Goal: Task Accomplishment & Management: Manage account settings

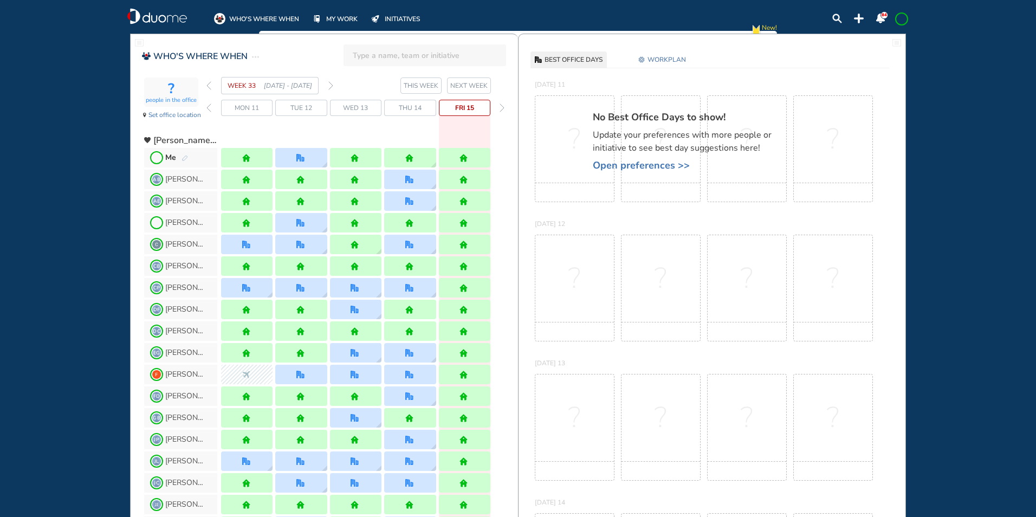
click at [332, 87] on img "forward week" at bounding box center [330, 85] width 5 height 9
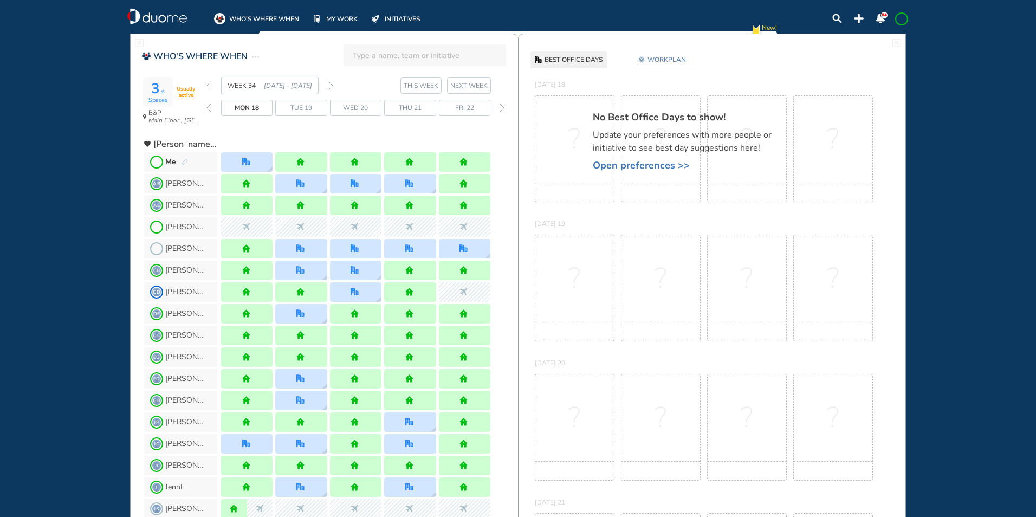
click at [180, 162] on div "Me" at bounding box center [176, 162] width 23 height 11
click at [186, 160] on img "pen-edit" at bounding box center [184, 162] width 7 height 7
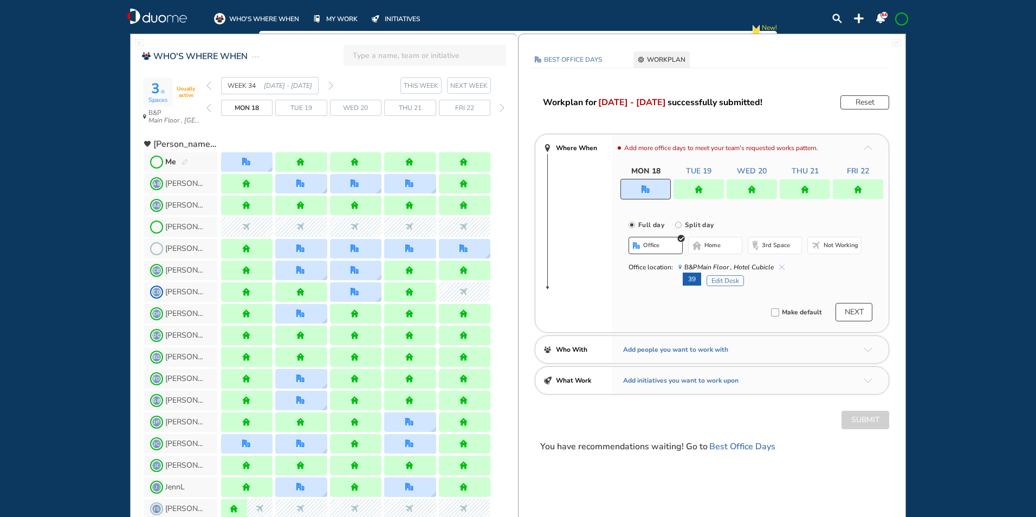
click at [644, 186] on img "office" at bounding box center [645, 189] width 8 height 8
click at [705, 243] on span "home" at bounding box center [712, 245] width 16 height 9
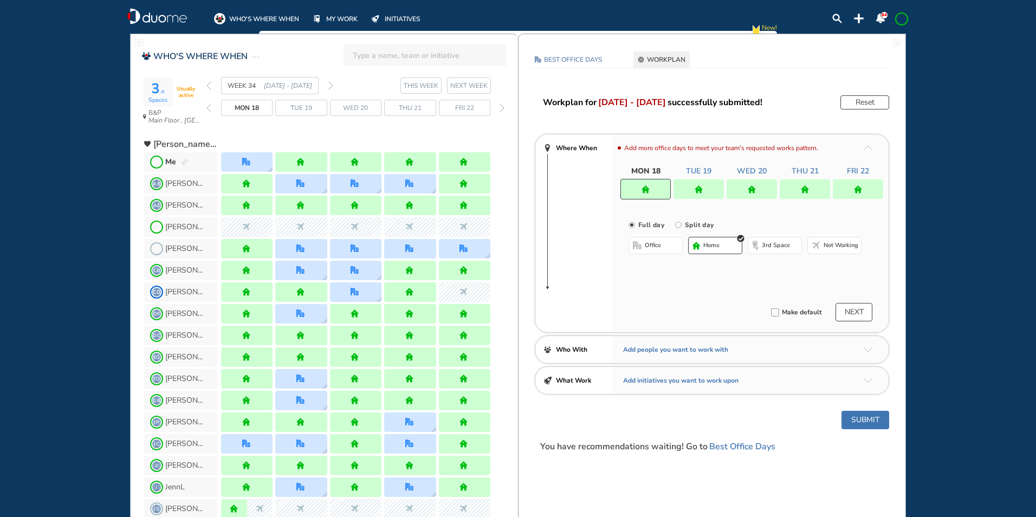
click at [668, 242] on button "office" at bounding box center [655, 245] width 54 height 17
click at [783, 266] on img "cross-thin-blue" at bounding box center [781, 266] width 5 height 5
click at [718, 245] on span "home" at bounding box center [712, 245] width 16 height 9
click at [698, 190] on img "home" at bounding box center [698, 189] width 8 height 8
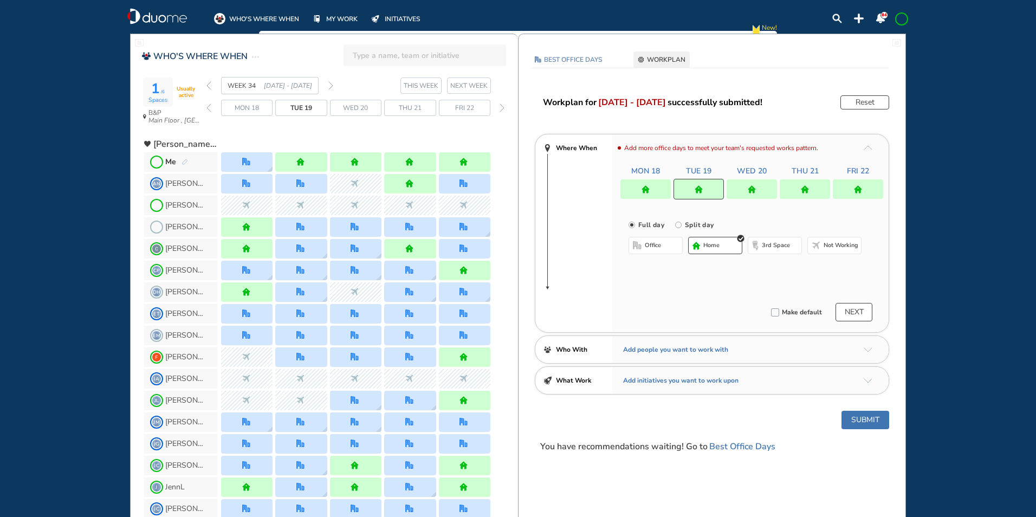
click at [642, 245] on button "office" at bounding box center [655, 245] width 54 height 17
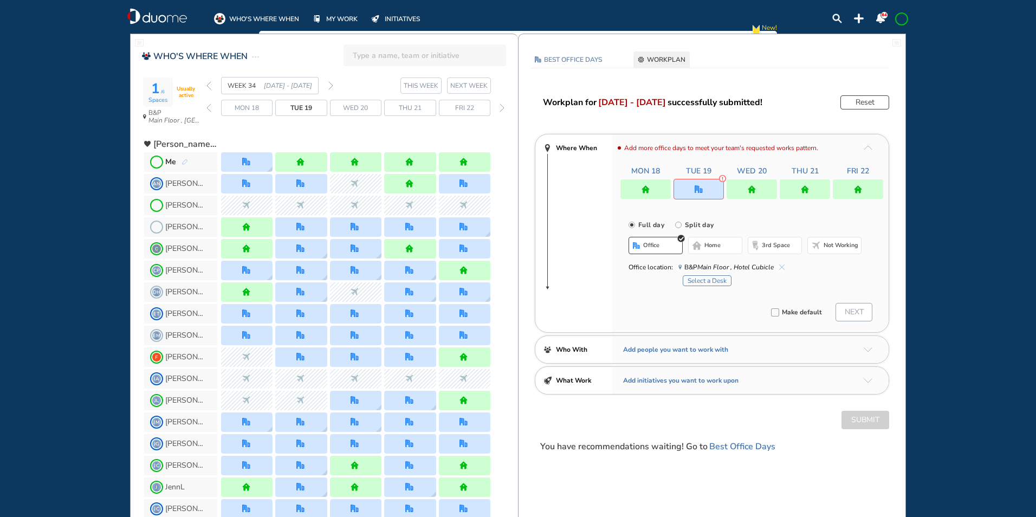
click at [709, 281] on button "Select a Desk" at bounding box center [707, 280] width 49 height 11
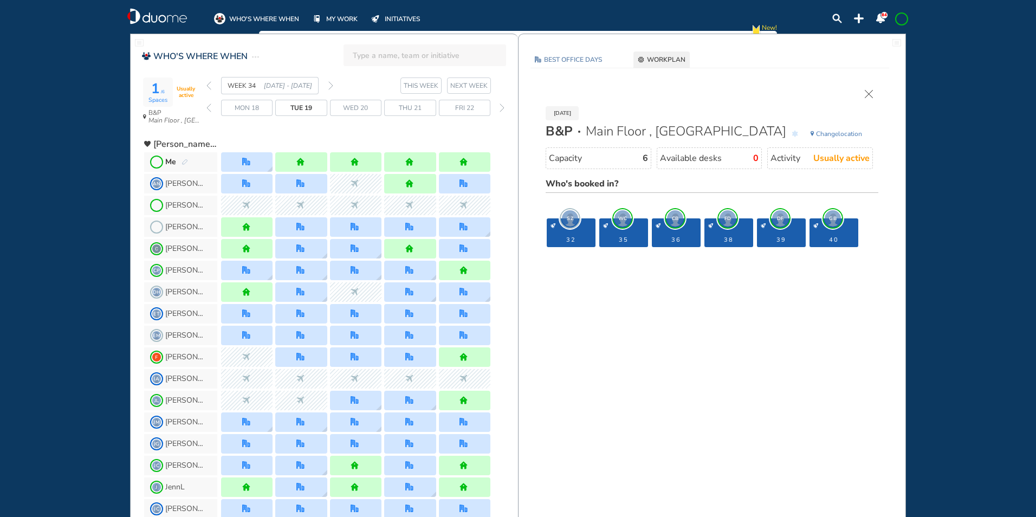
click at [866, 94] on img "cross-thin" at bounding box center [869, 94] width 8 height 8
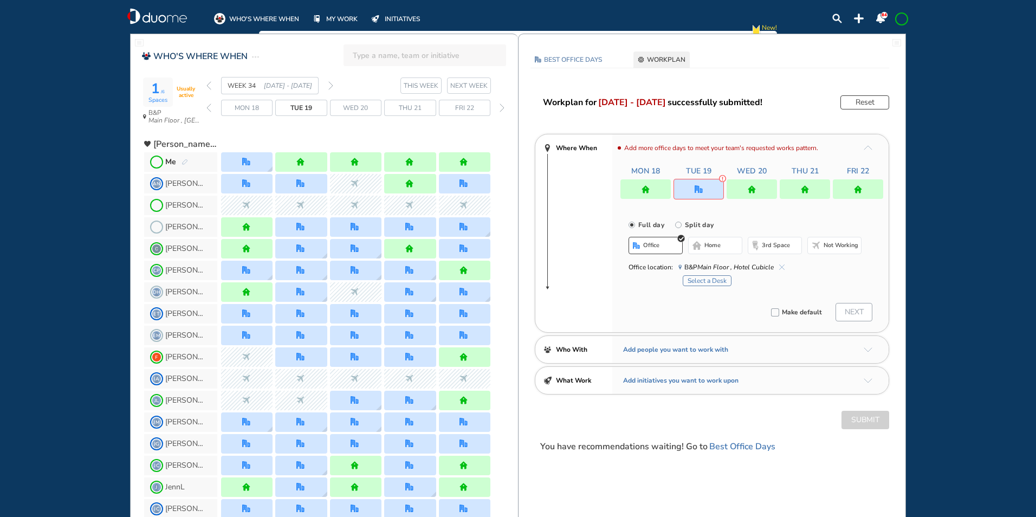
click at [860, 101] on button "Reset" at bounding box center [864, 102] width 49 height 14
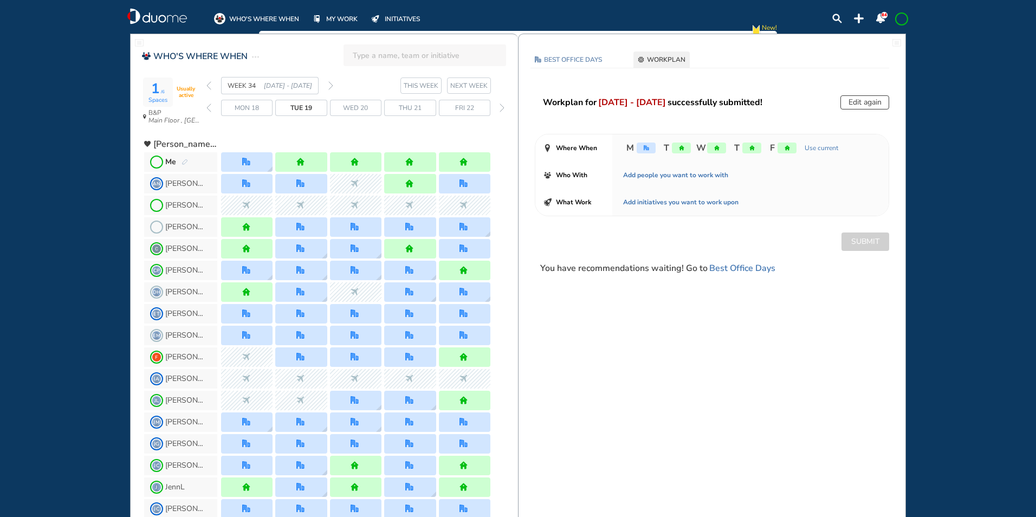
click at [903, 18] on span at bounding box center [901, 19] width 9 height 9
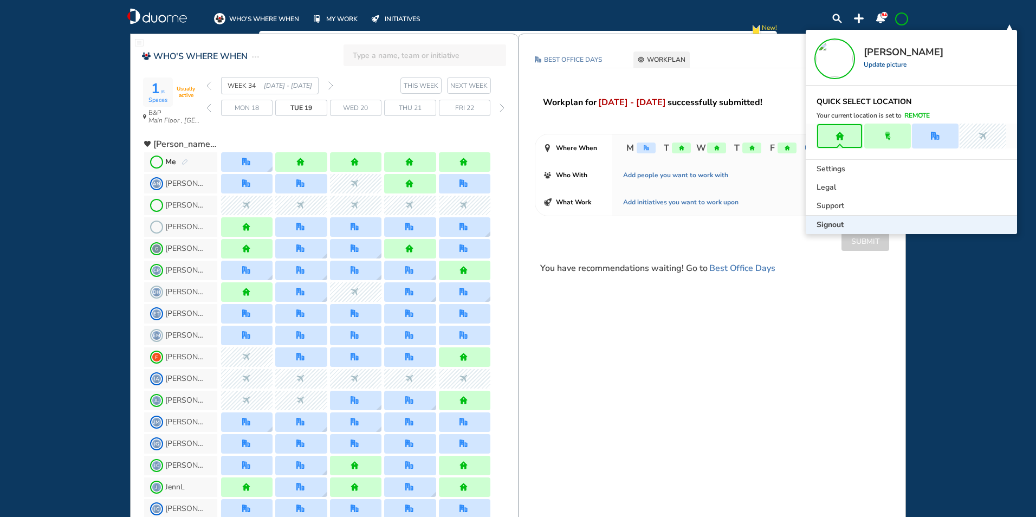
click at [837, 225] on span "Signout" at bounding box center [829, 224] width 27 height 11
